Goal: Check status: Check status

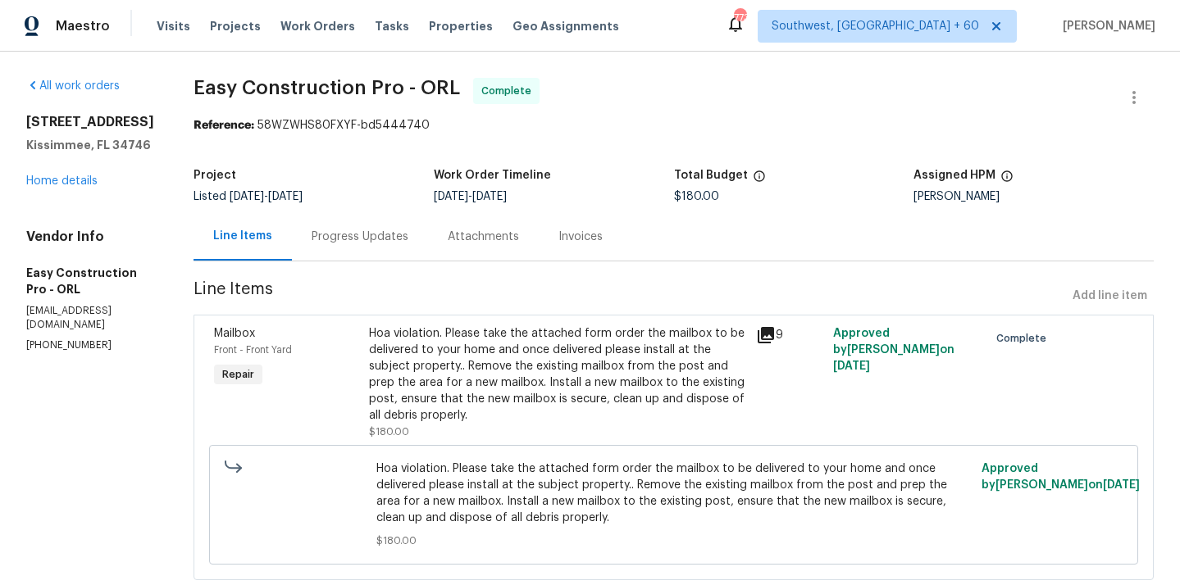
click at [366, 245] on div "Progress Updates" at bounding box center [360, 236] width 136 height 48
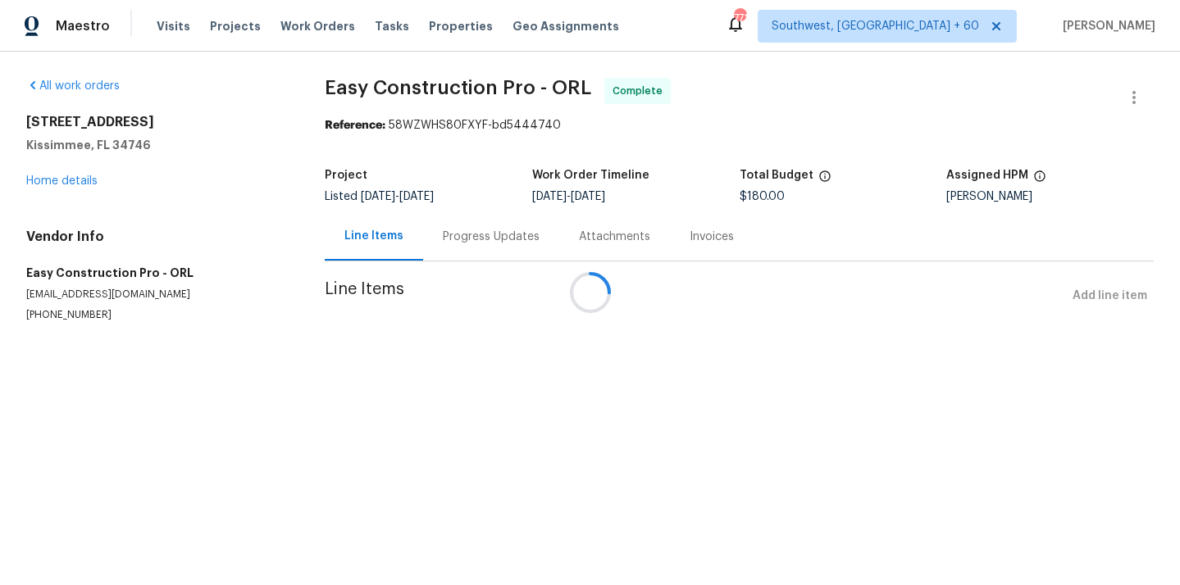
click at [487, 244] on div at bounding box center [590, 292] width 1180 height 585
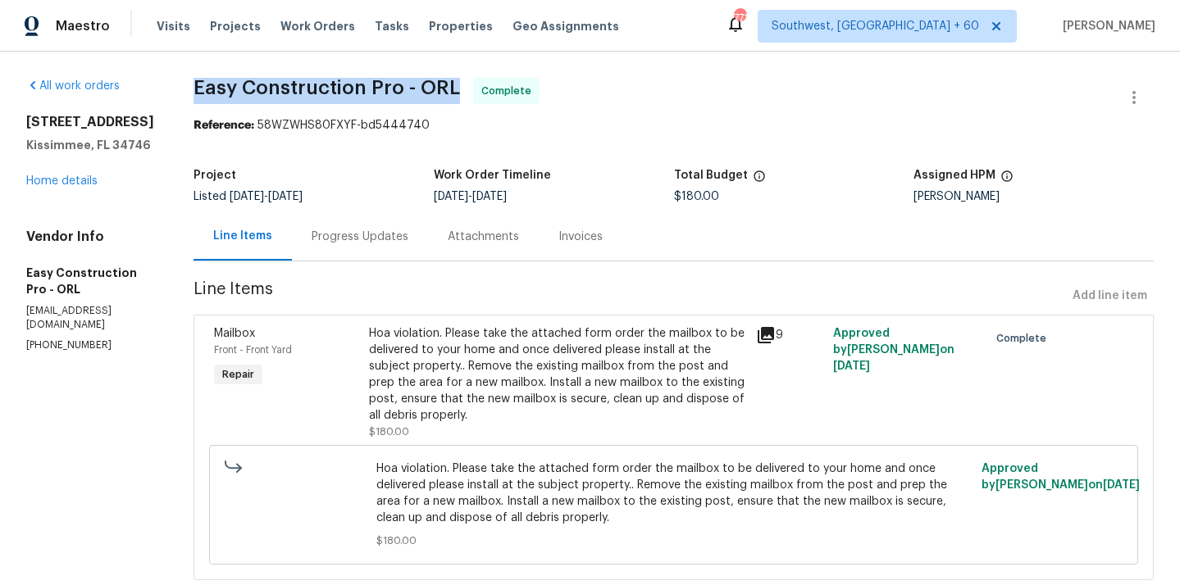
drag, startPoint x: 214, startPoint y: 89, endPoint x: 484, endPoint y: 88, distance: 270.5
click at [484, 88] on div "All work orders [STREET_ADDRESS] Home details Vendor Info Easy Construction Pro…" at bounding box center [590, 339] width 1180 height 575
copy span "Easy Construction Pro - ORL"
